Goal: Task Accomplishment & Management: Manage account settings

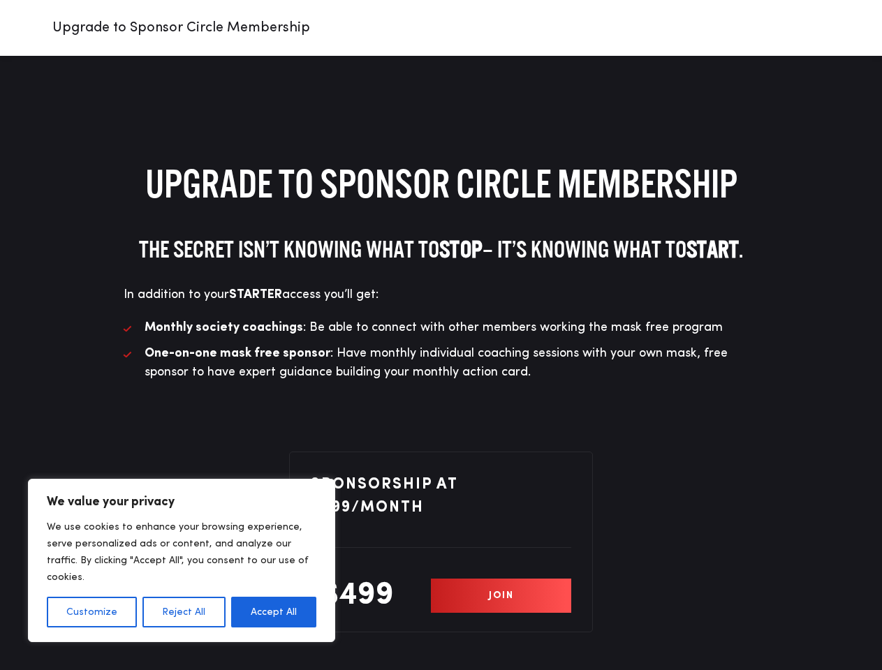
click at [441, 335] on li "Monthly society coachings : Be able to connect with other members working the m…" at bounding box center [441, 327] width 635 height 19
click at [91, 612] on button "Customize" at bounding box center [92, 612] width 90 height 31
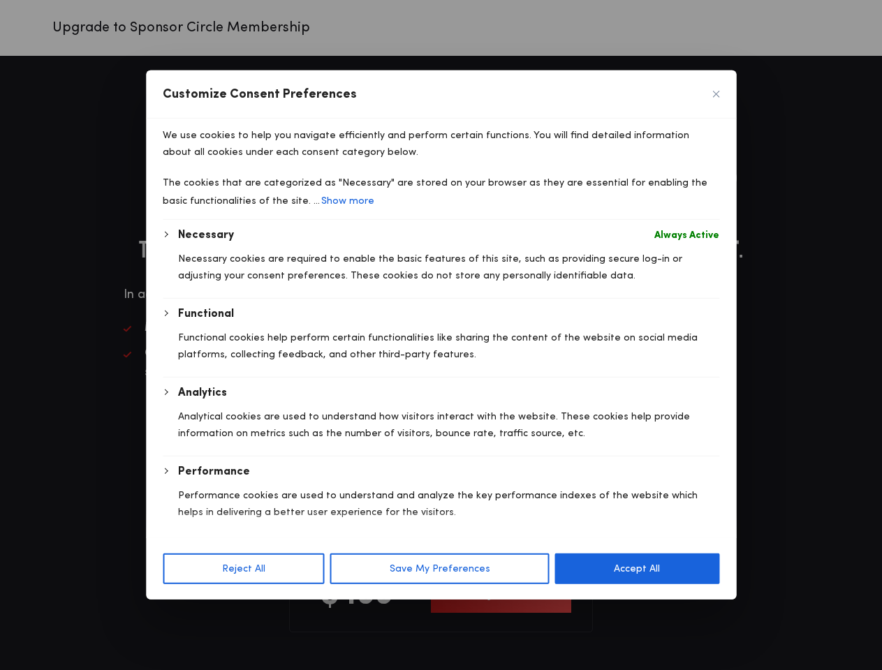
click at [183, 612] on div at bounding box center [441, 335] width 882 height 670
click at [274, 612] on div "Necessary Always Active Necessary cookies are required to enable the basic feat…" at bounding box center [441, 420] width 557 height 387
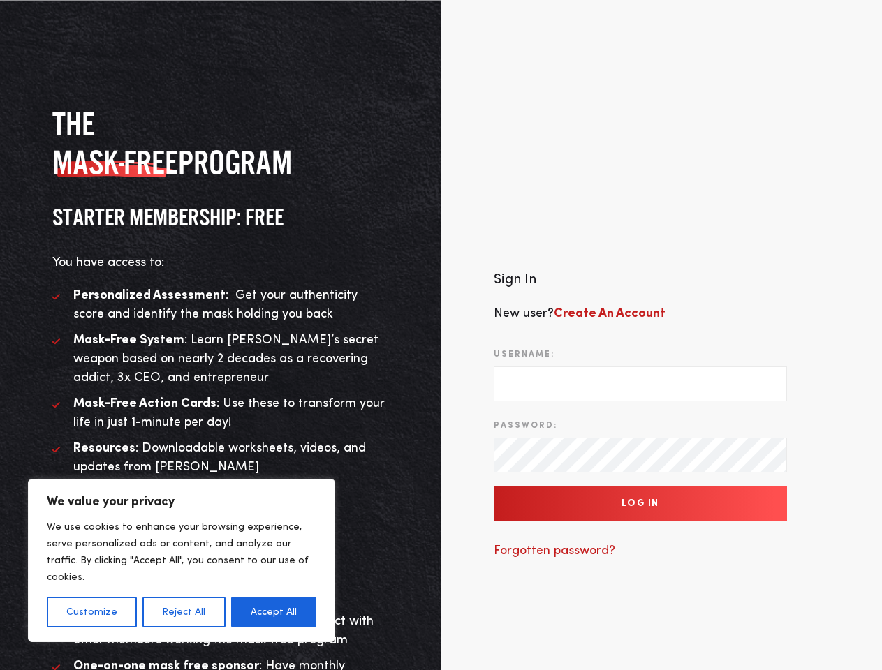
click at [441, 335] on div "Sign In New user? Create An Account Username: Password: Log In Forgotten passwo…" at bounding box center [661, 422] width 441 height 515
click at [91, 612] on button "Customize" at bounding box center [92, 612] width 90 height 31
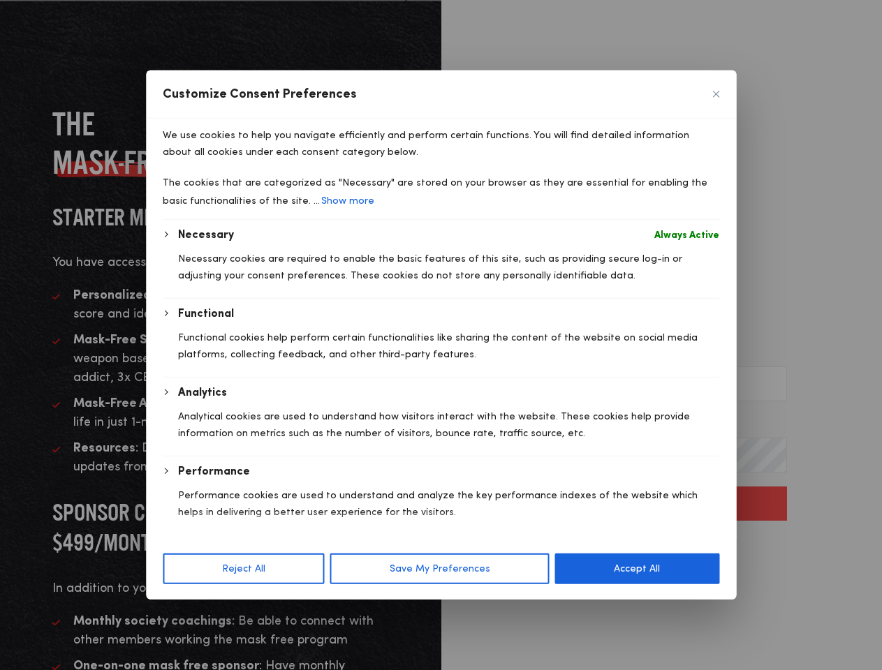
click at [183, 612] on body "We value your privacy We use cookies to enhance your browsing experience, serve…" at bounding box center [441, 422] width 882 height 844
click at [274, 600] on div "Customize Consent Preferences We use cookies to help you navigate efficiently a…" at bounding box center [441, 335] width 590 height 529
click at [640, 480] on div "Performance" at bounding box center [448, 472] width 541 height 17
